Goal: Task Accomplishment & Management: Manage account settings

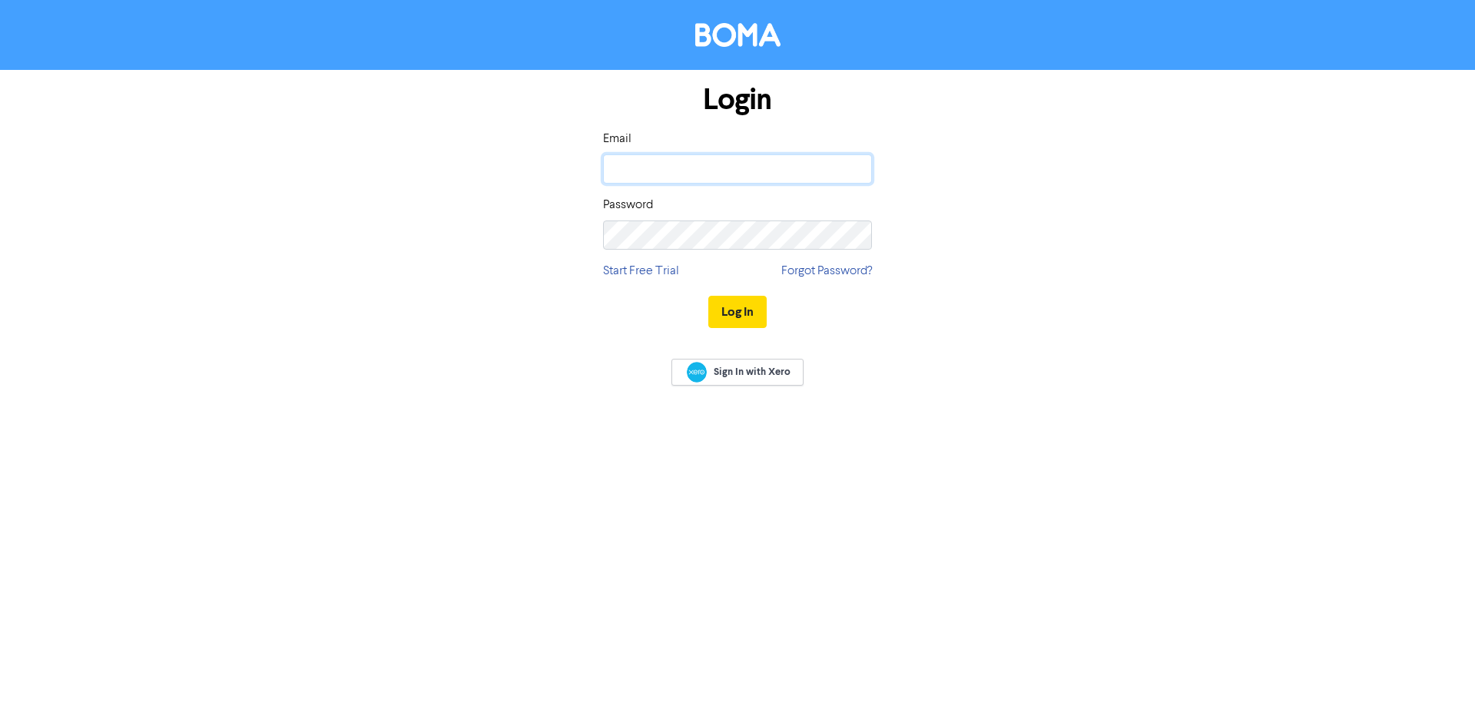
click at [626, 168] on input "email" at bounding box center [737, 168] width 269 height 29
paste input "[EMAIL_ADDRESS][DOMAIN_NAME]"
type input "[EMAIL_ADDRESS][DOMAIN_NAME]"
click at [749, 309] on button "Log In" at bounding box center [738, 312] width 58 height 32
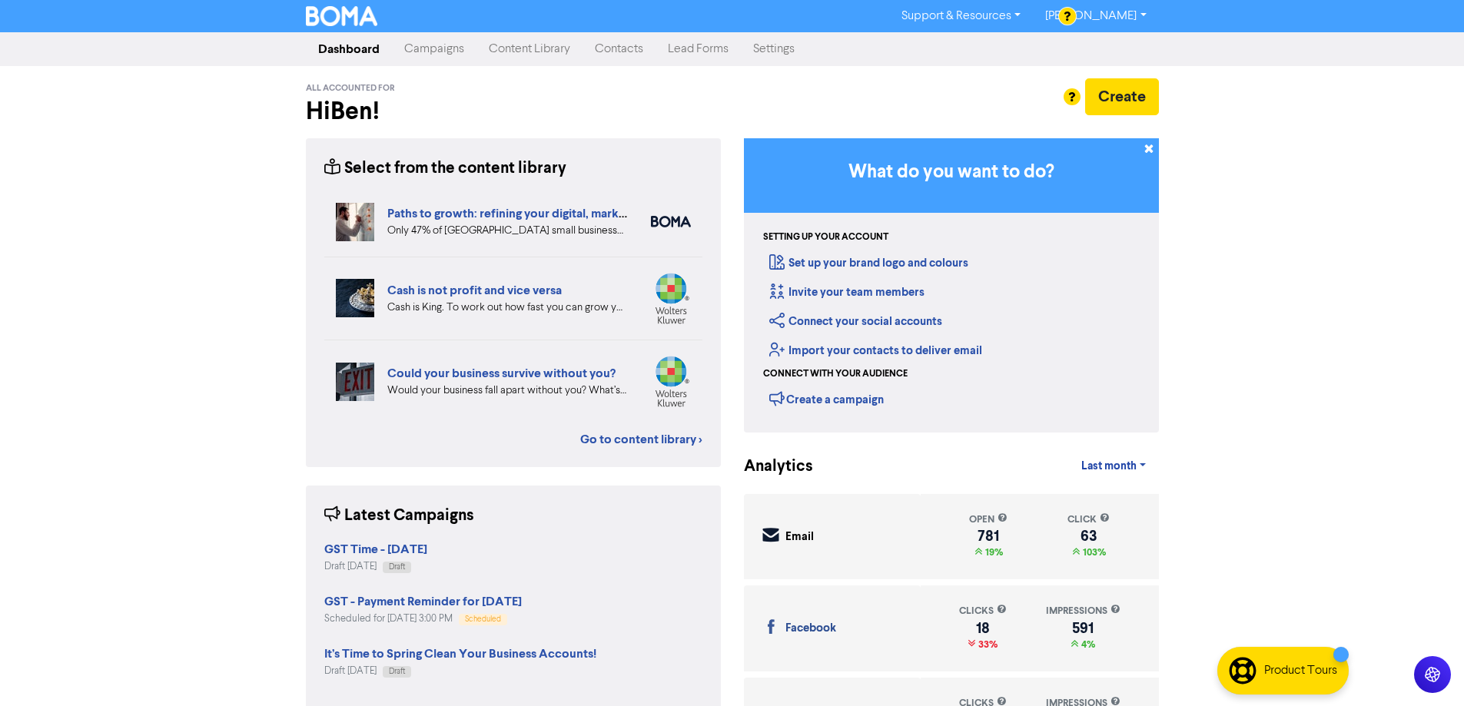
click at [420, 48] on link "Campaigns" at bounding box center [434, 49] width 85 height 31
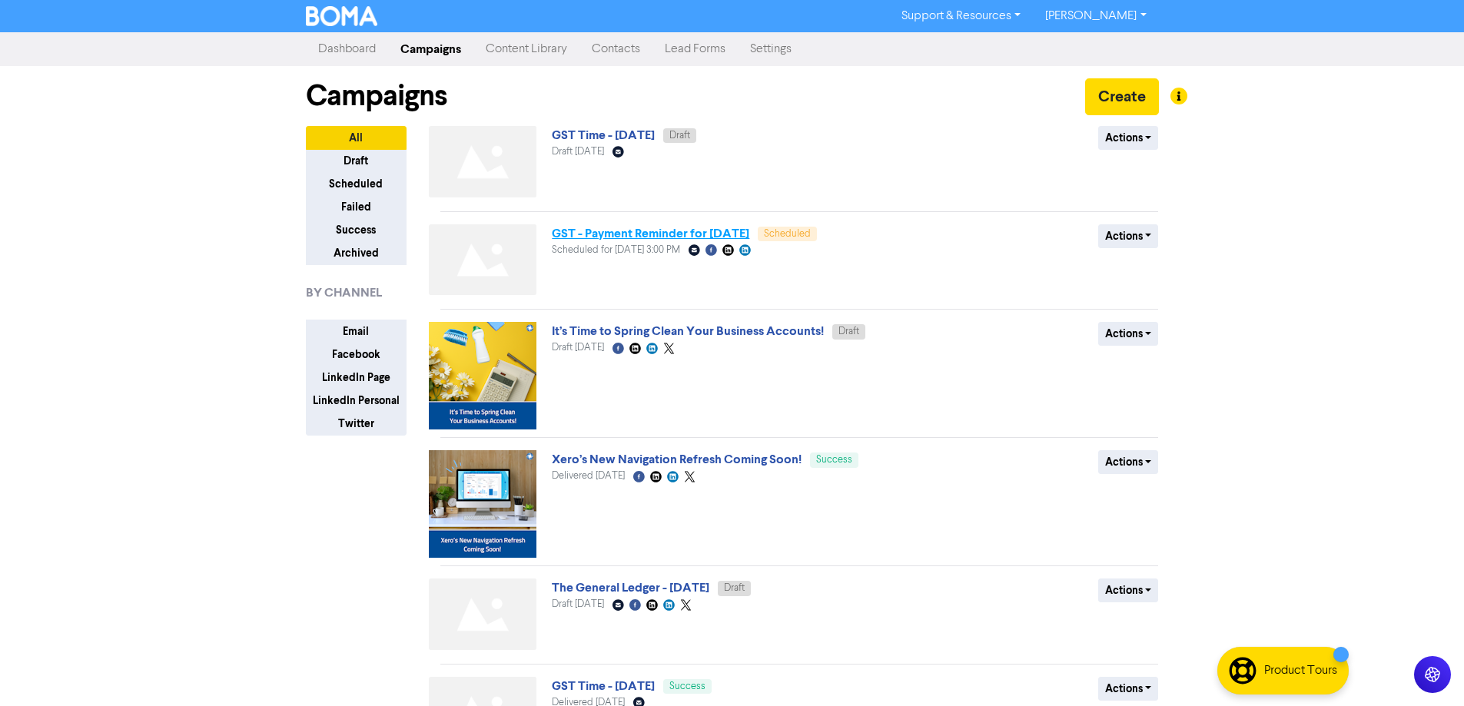
click at [739, 234] on link "GST - Payment Reminder for [DATE]" at bounding box center [651, 233] width 198 height 15
click at [655, 134] on link "GST Time - [DATE]" at bounding box center [603, 135] width 103 height 15
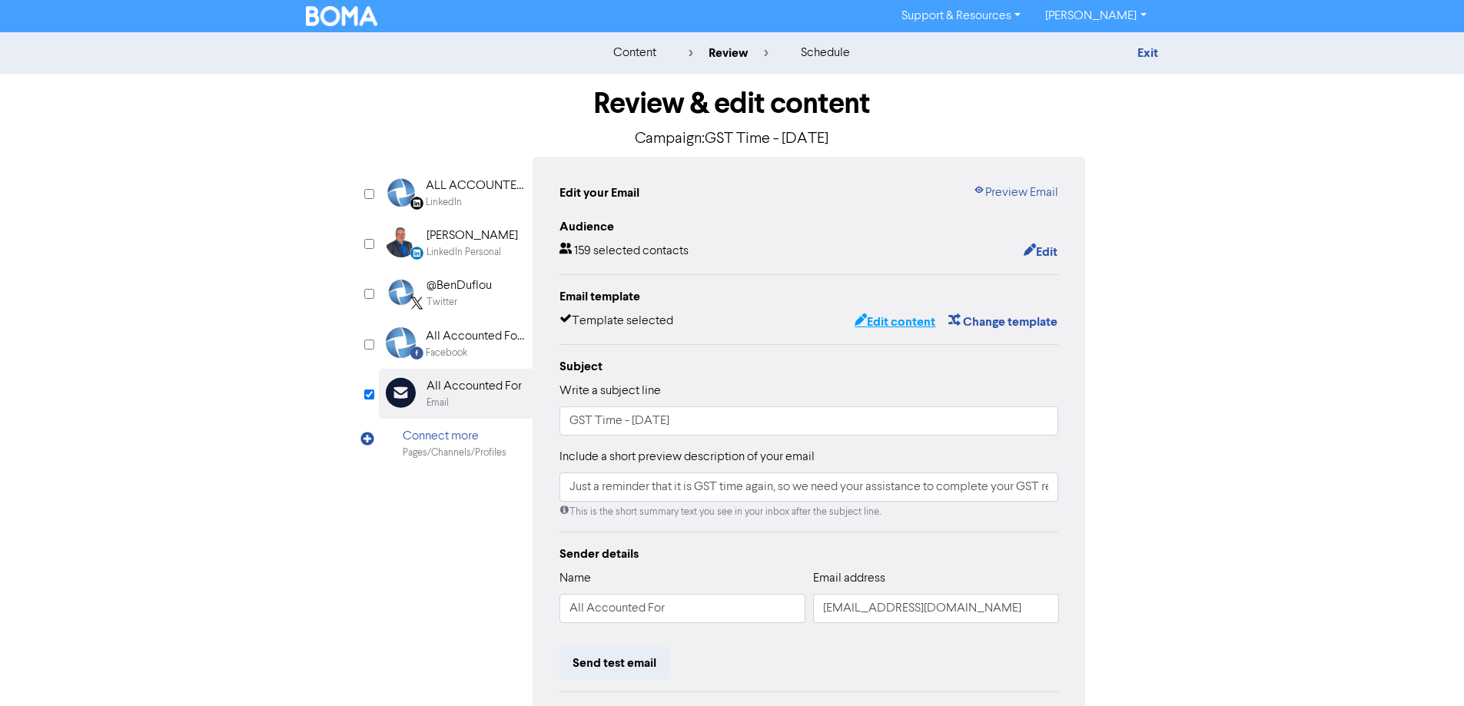
click at [897, 315] on button "Edit content" at bounding box center [895, 322] width 82 height 20
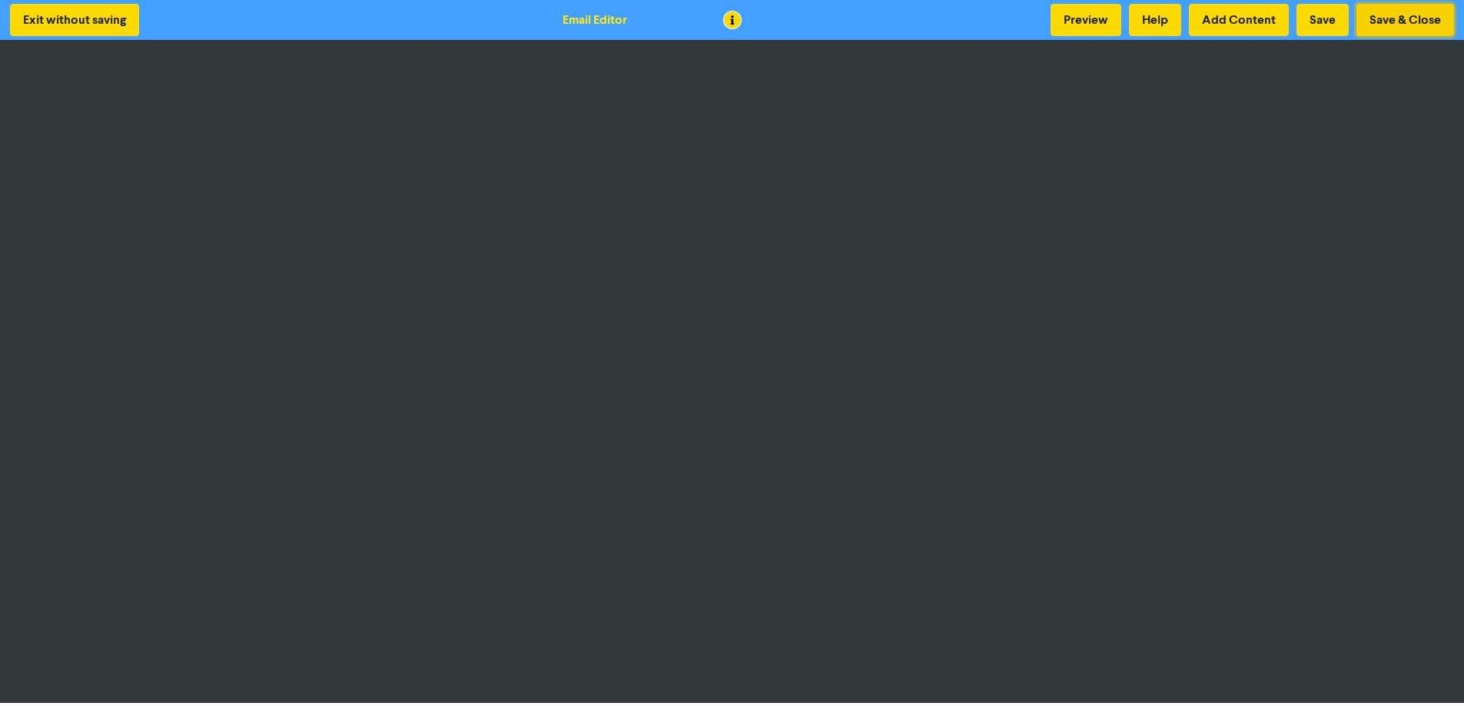
click at [1392, 10] on button "Save & Close" at bounding box center [1405, 20] width 98 height 32
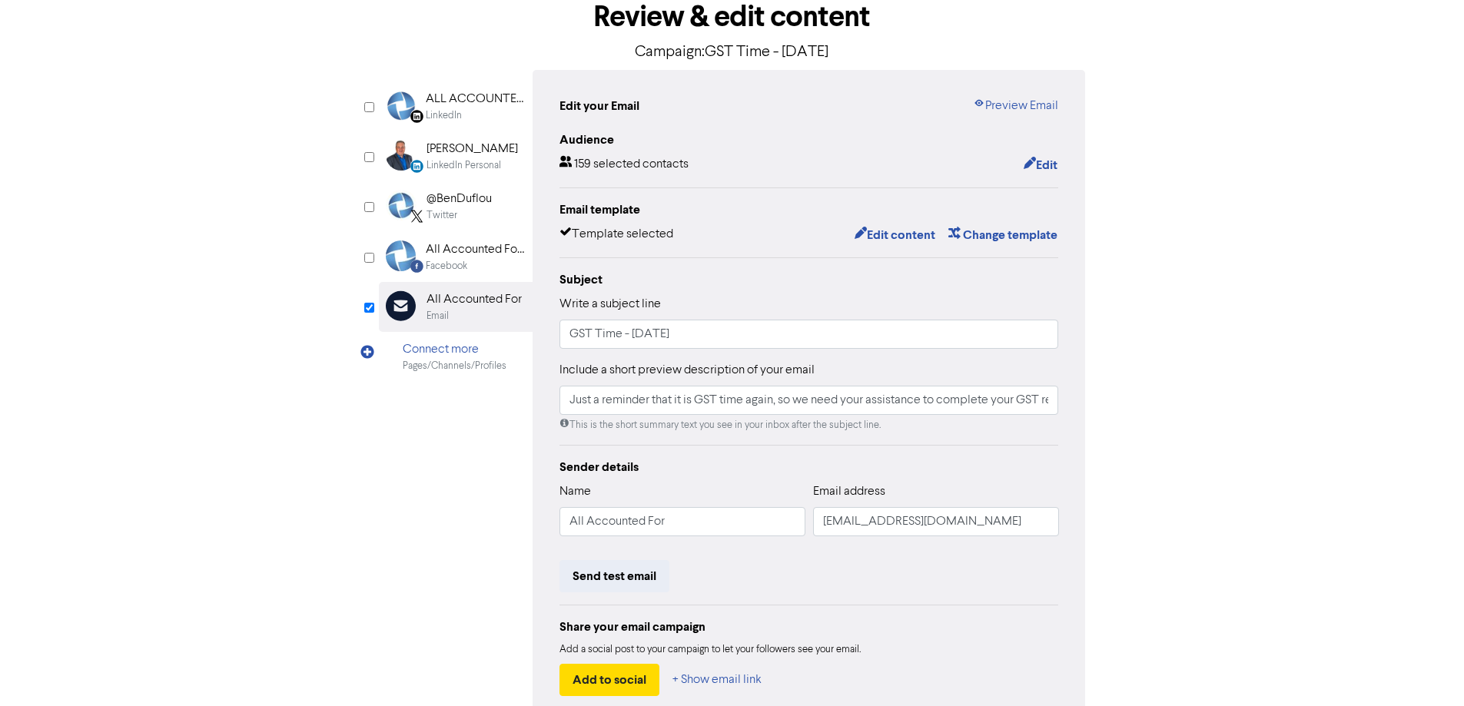
scroll to position [174, 0]
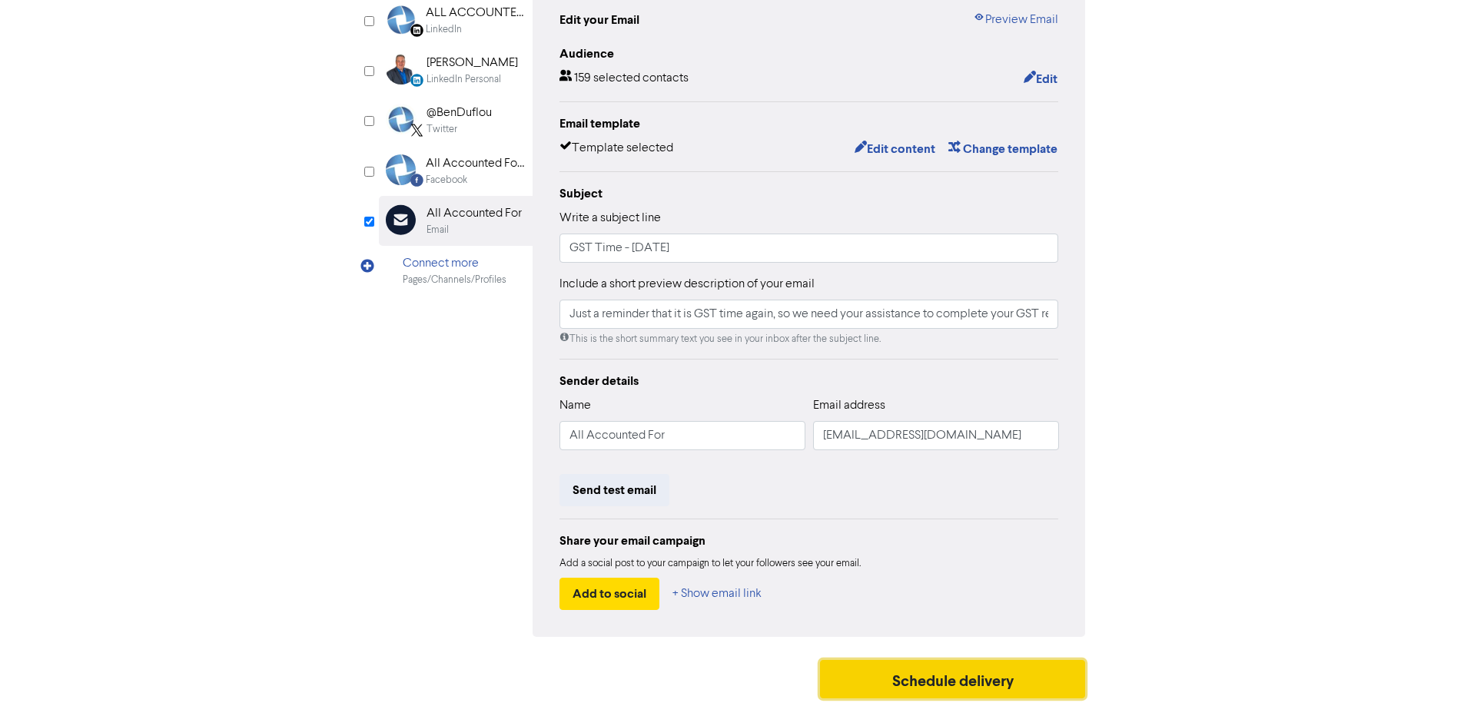
click at [923, 669] on button "Schedule delivery" at bounding box center [953, 679] width 266 height 38
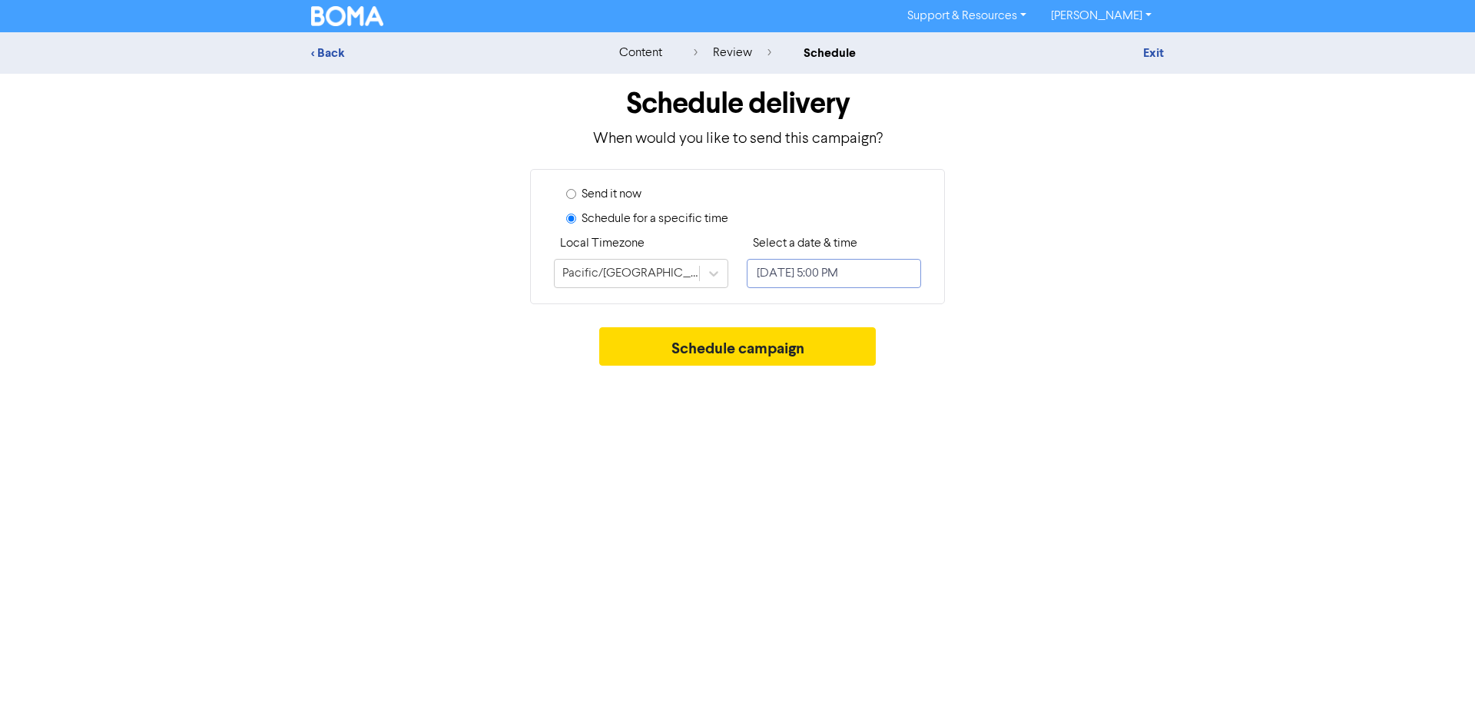
click at [841, 272] on input "[DATE] 5:00 PM" at bounding box center [834, 273] width 174 height 29
select select "8"
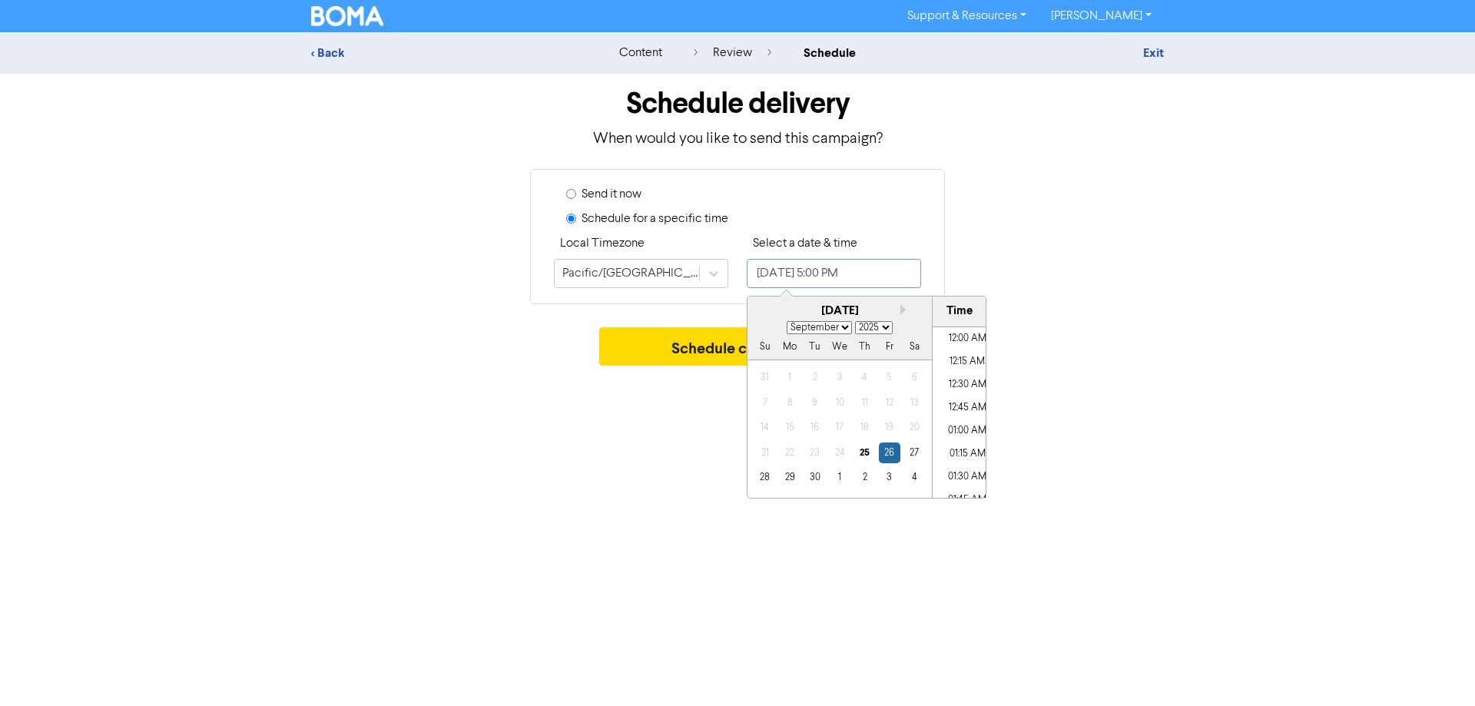
scroll to position [1494, 0]
click at [792, 480] on div "29" at bounding box center [790, 477] width 21 height 21
click at [960, 335] on li "02:30 PM" at bounding box center [967, 335] width 69 height 23
type input "[DATE] 2:30 PM"
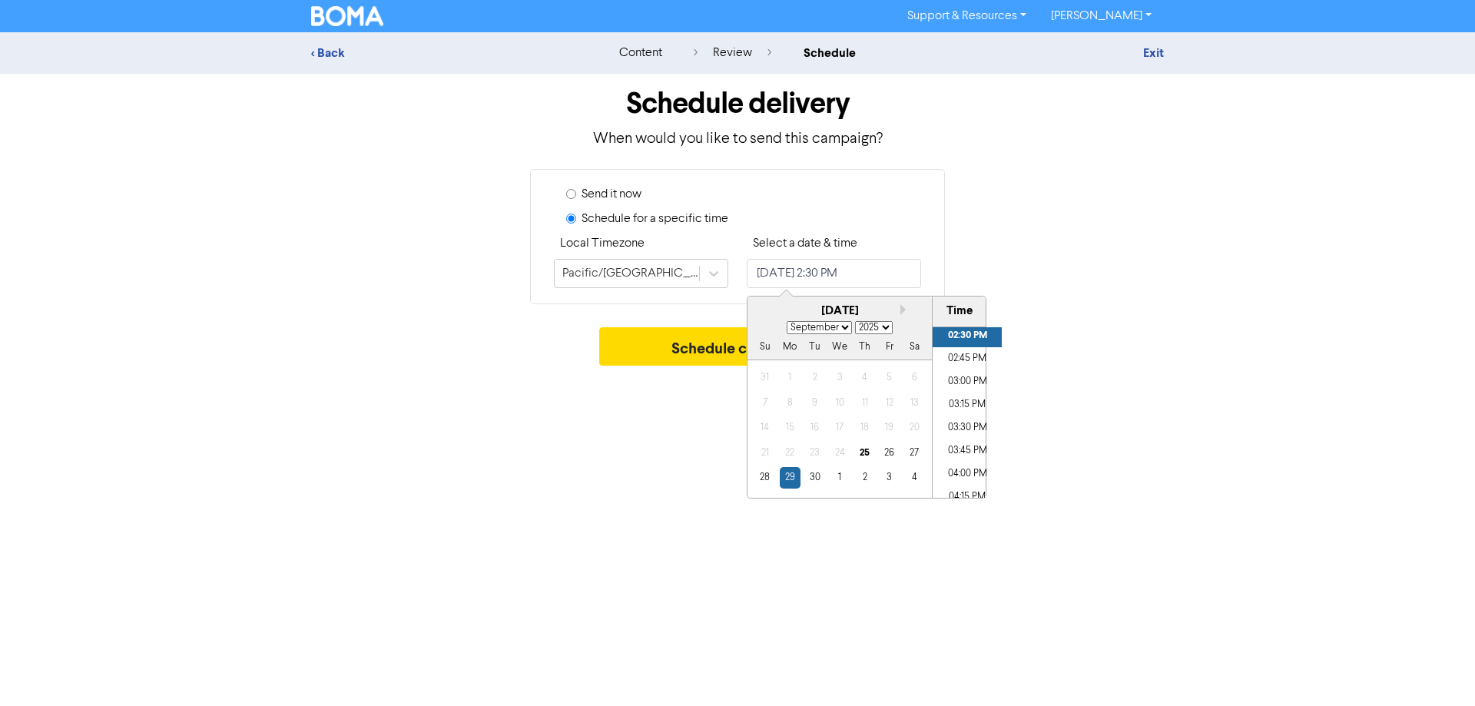
click at [956, 538] on div "Support & Resources Video Tutorials FAQ & Guides Marketing Education [PERSON_NA…" at bounding box center [737, 353] width 1475 height 706
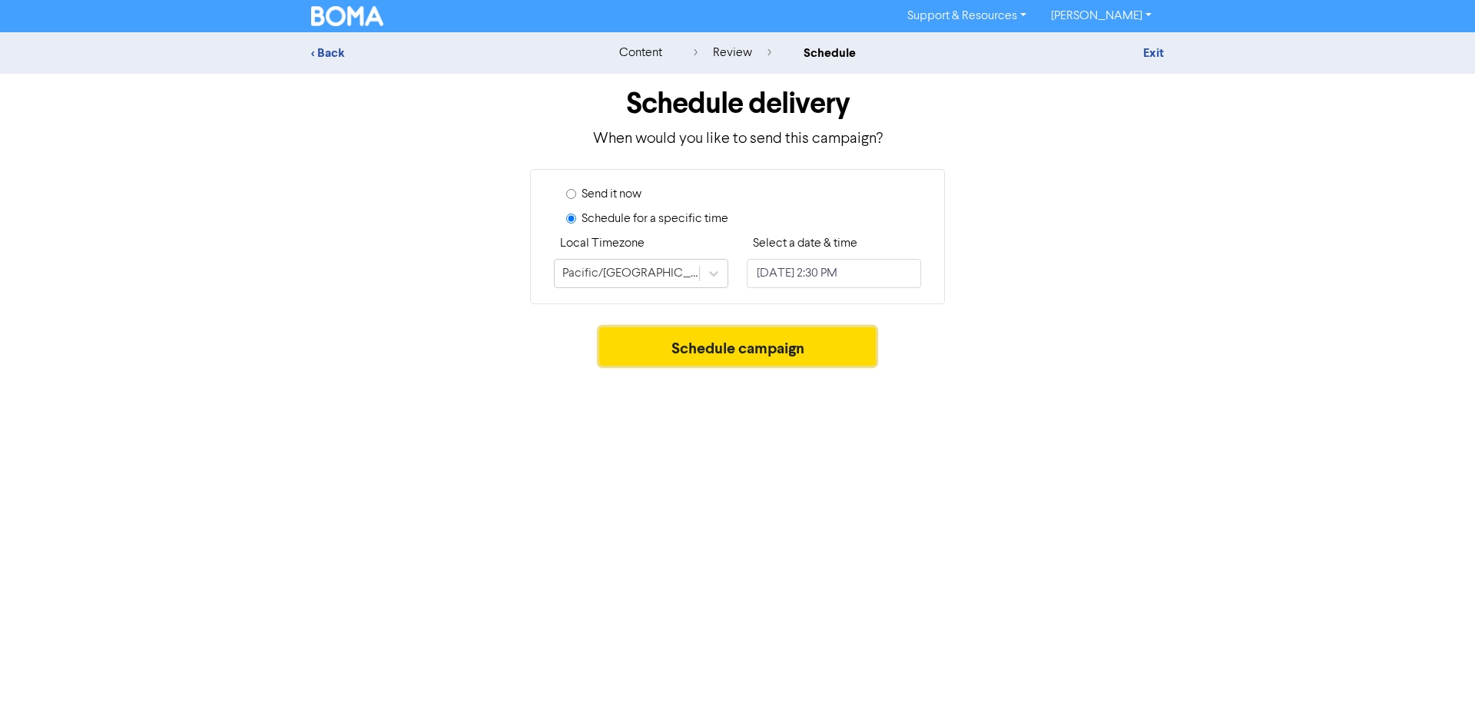
drag, startPoint x: 739, startPoint y: 346, endPoint x: 739, endPoint y: 400, distance: 53.8
click at [737, 344] on button "Schedule campaign" at bounding box center [737, 346] width 277 height 38
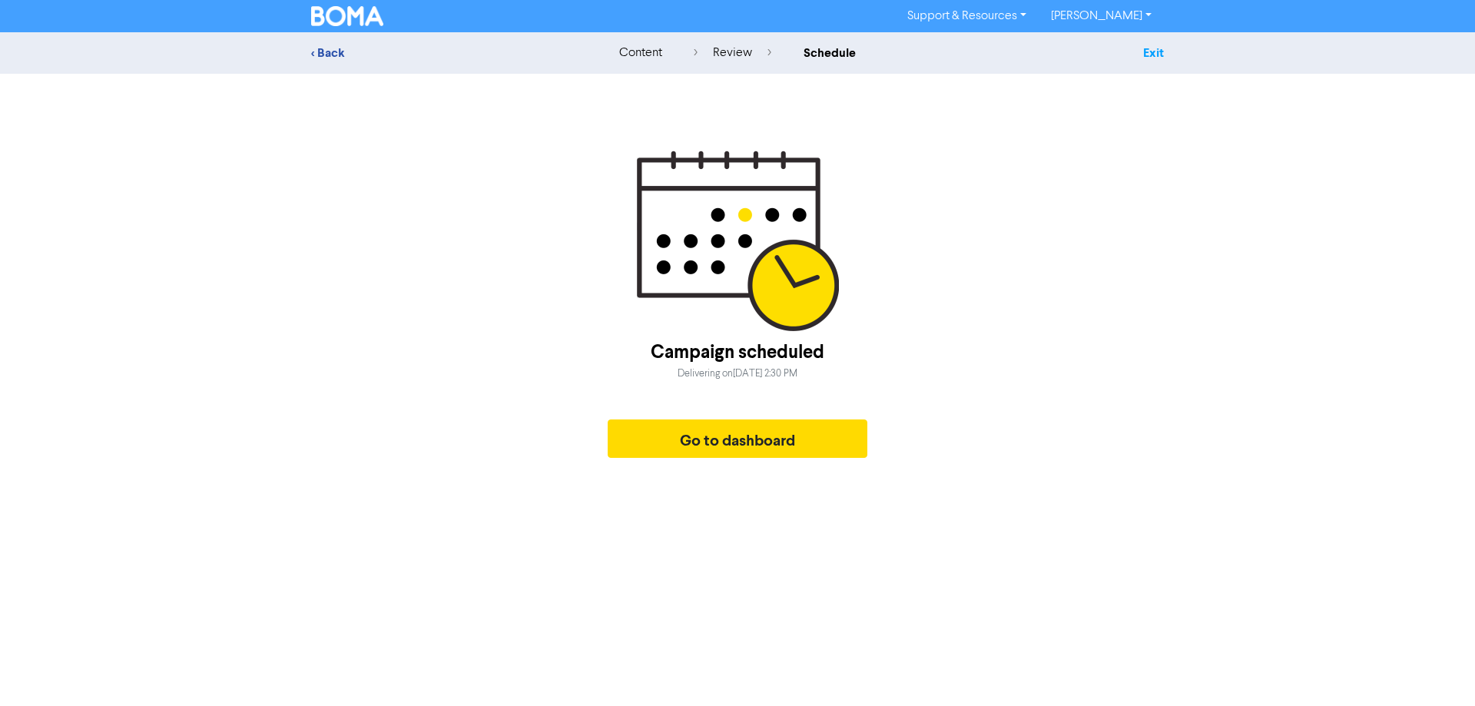
click at [1158, 48] on link "Exit" at bounding box center [1154, 52] width 21 height 15
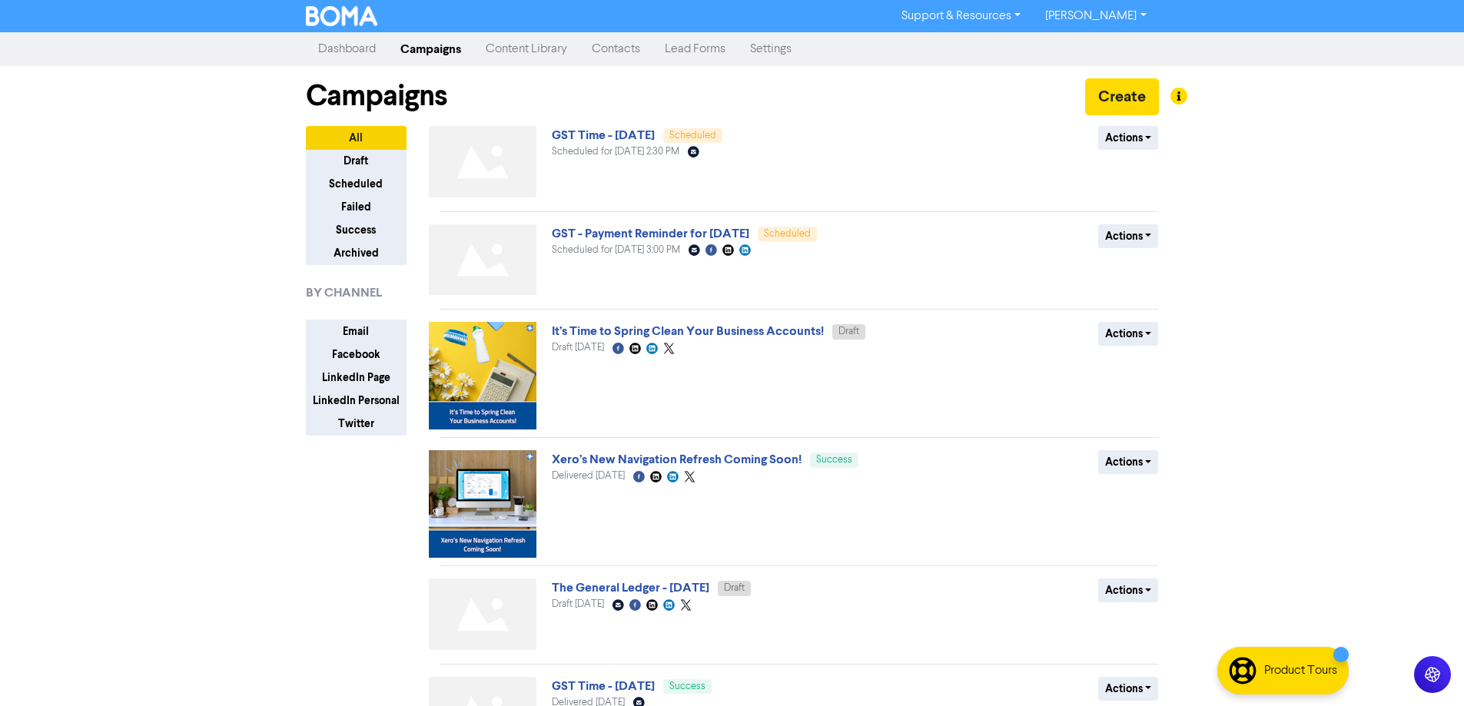
click at [1138, 18] on link "[PERSON_NAME]" at bounding box center [1095, 16] width 125 height 25
click at [1117, 41] on button "Log Out" at bounding box center [1094, 46] width 121 height 18
